Goal: Find specific page/section: Find specific page/section

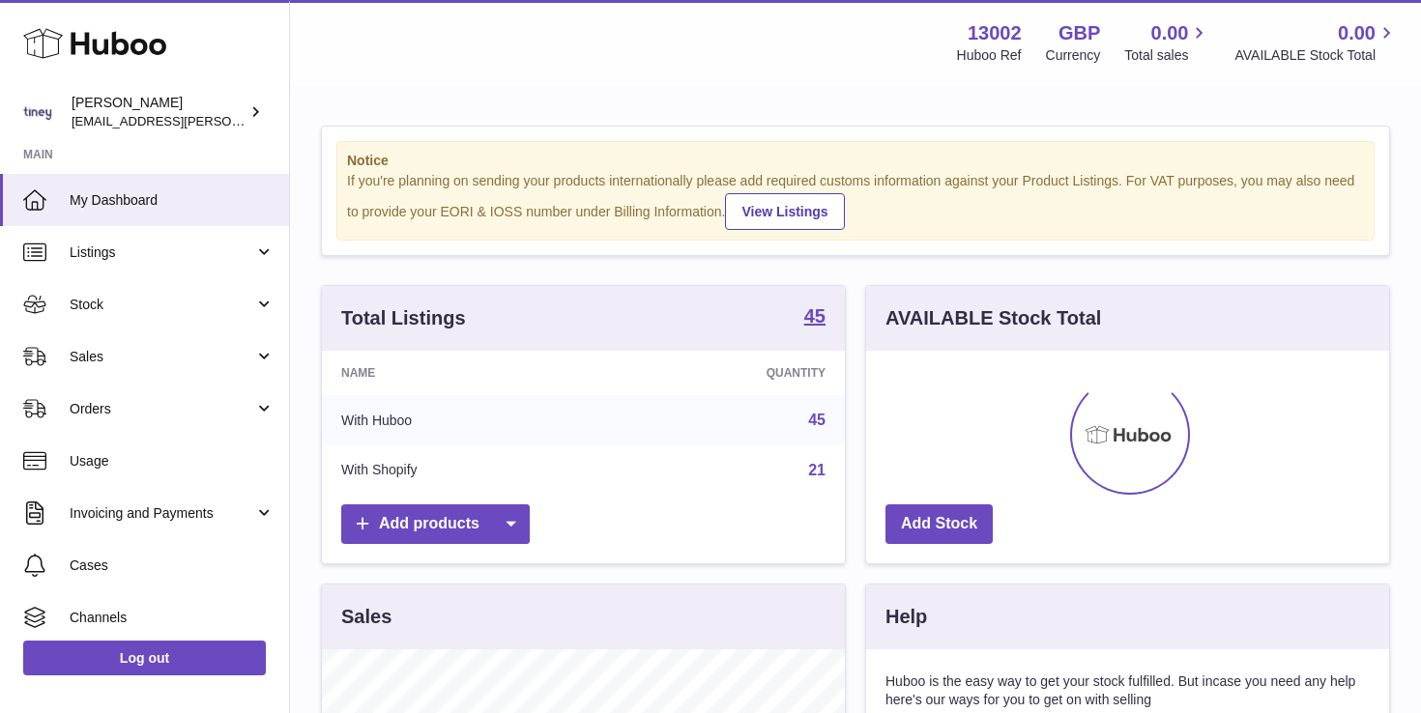
scroll to position [302, 523]
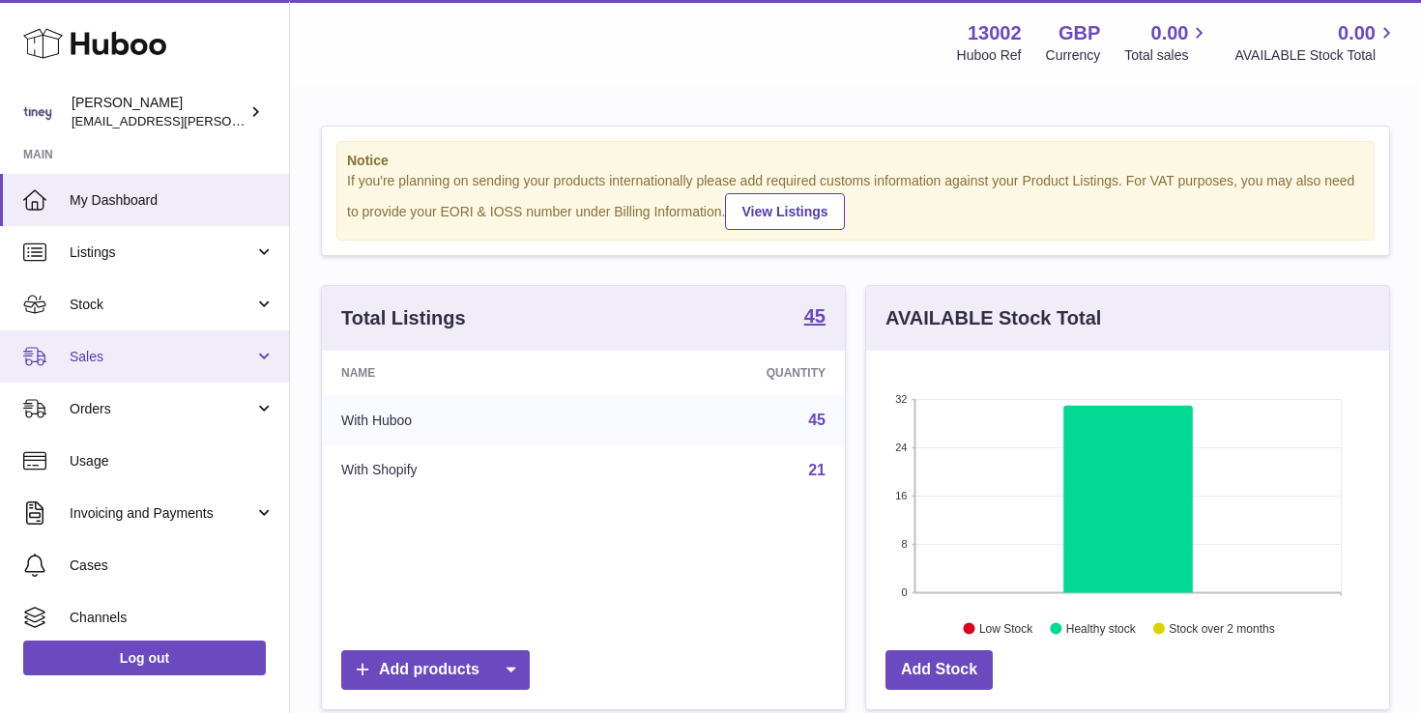
click at [170, 364] on span "Sales" at bounding box center [162, 357] width 185 height 18
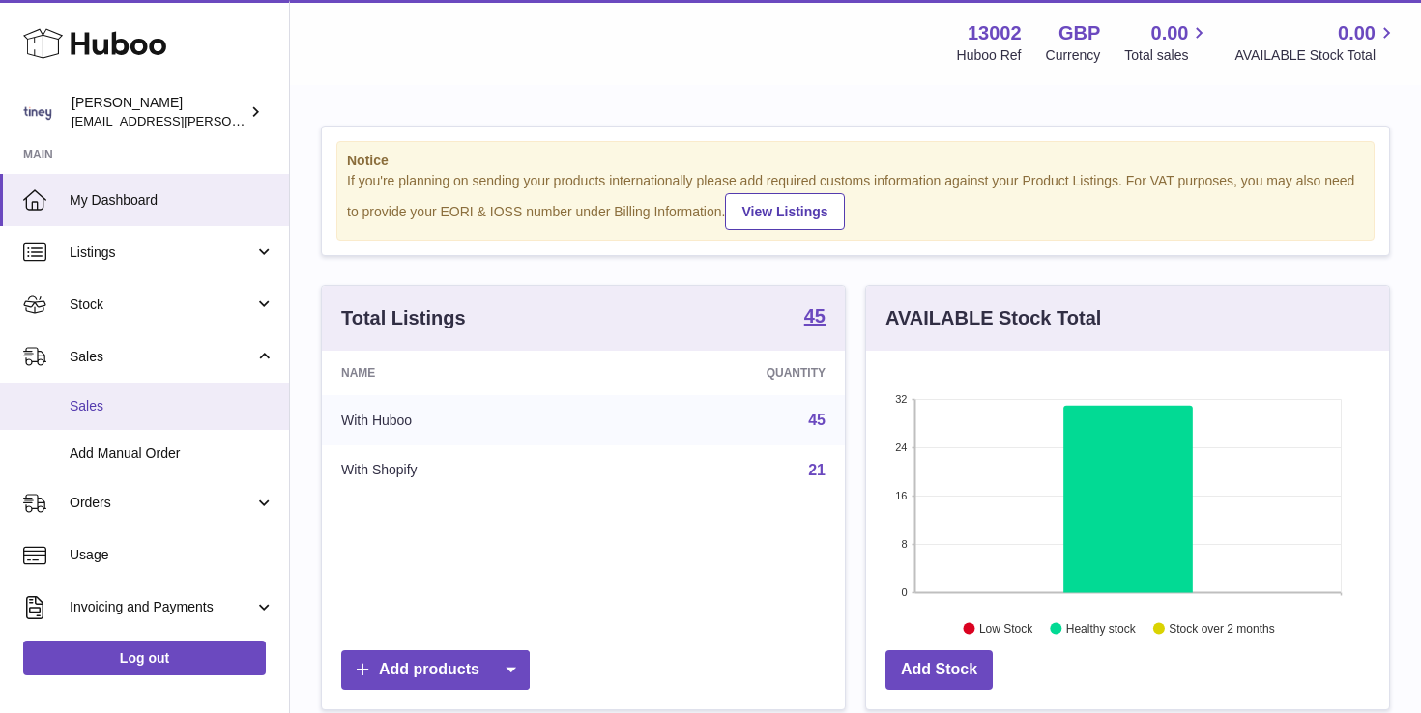
click at [178, 424] on link "Sales" at bounding box center [144, 406] width 289 height 47
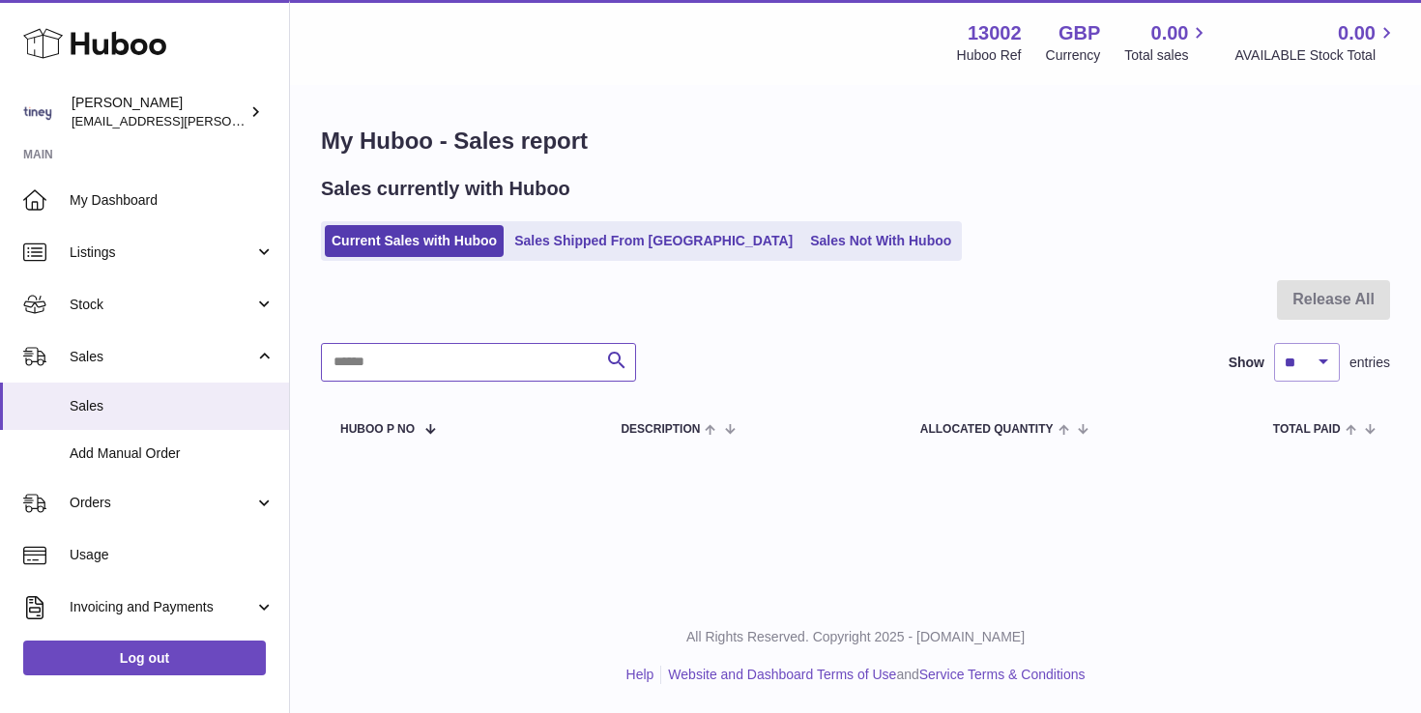
click at [520, 350] on input "text" at bounding box center [478, 362] width 315 height 39
type input "*"
type input "**********"
click at [803, 247] on link "Sales Not With Huboo" at bounding box center [880, 241] width 155 height 32
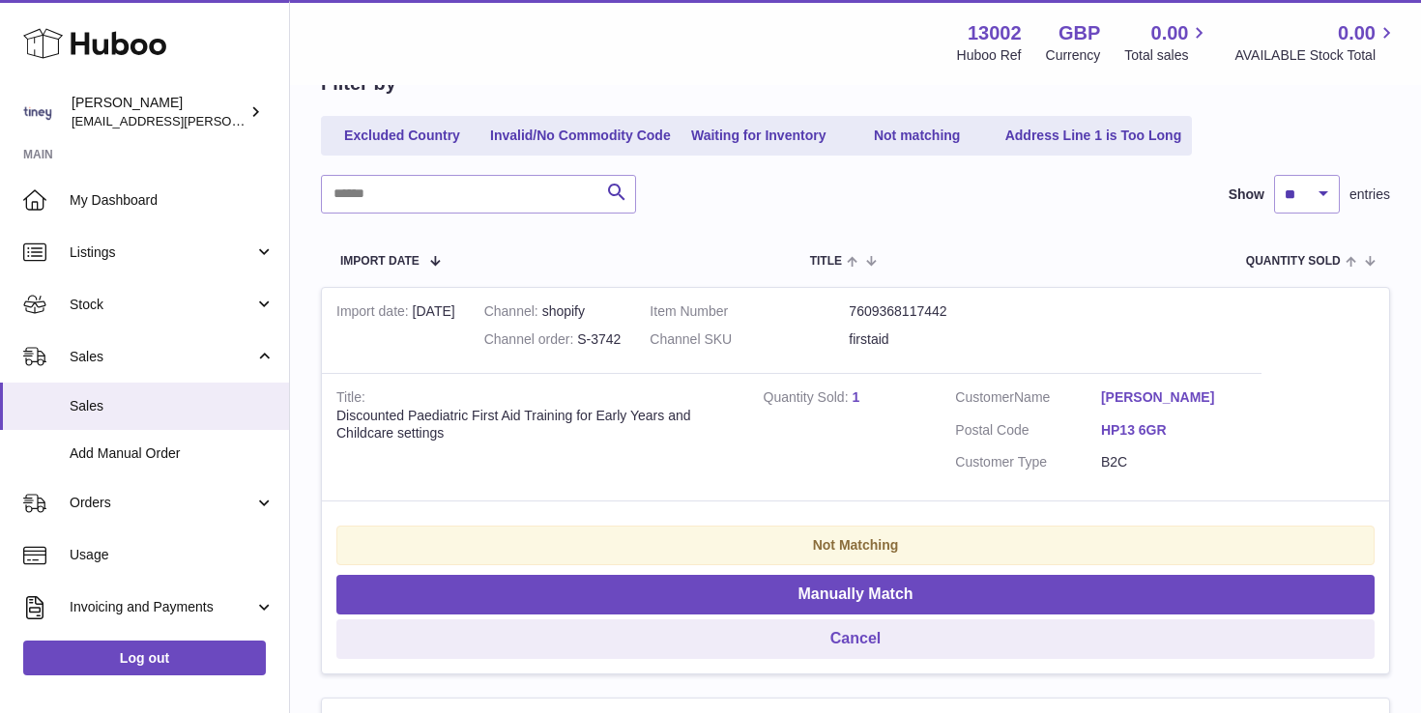
scroll to position [211, 0]
